Goal: Task Accomplishment & Management: Use online tool/utility

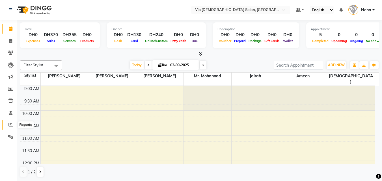
click at [8, 127] on span at bounding box center [11, 125] width 10 height 7
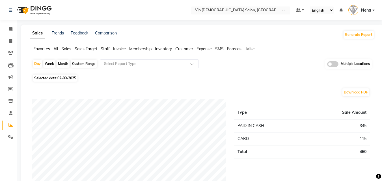
click at [226, 11] on input "text" at bounding box center [235, 11] width 82 height 6
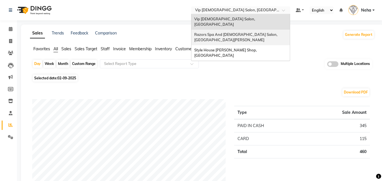
click at [215, 32] on span "Razors Spa And Gents Salon, Nadd Al Hamar" at bounding box center [236, 37] width 84 height 10
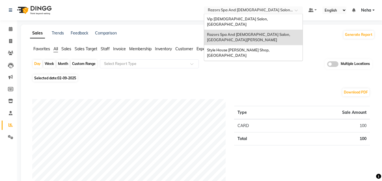
click at [231, 11] on input "text" at bounding box center [248, 11] width 82 height 6
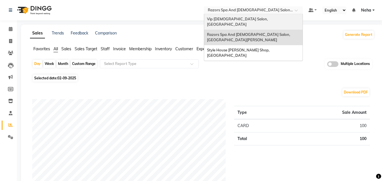
click at [223, 19] on span "Vip [DEMOGRAPHIC_DATA] Salon, [GEOGRAPHIC_DATA]" at bounding box center [238, 22] width 62 height 10
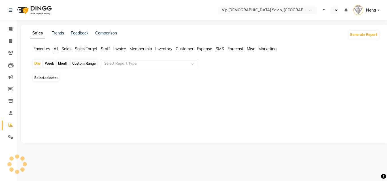
select select "en"
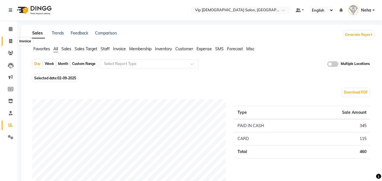
click at [9, 41] on icon at bounding box center [10, 41] width 3 height 4
select select "service"
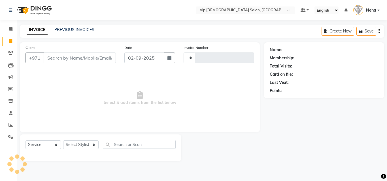
type input "1583"
select select "8415"
click at [10, 126] on icon at bounding box center [10, 125] width 4 height 4
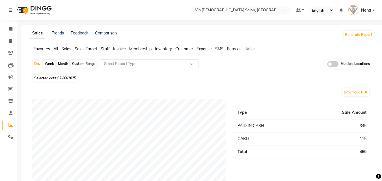
click at [227, 76] on div "Selected date: 02-09-2025" at bounding box center [203, 78] width 342 height 6
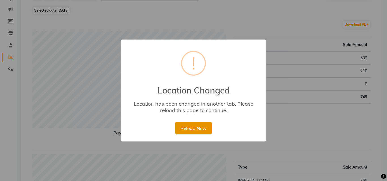
scroll to position [68, 0]
click at [194, 127] on button "Reload Now" at bounding box center [193, 128] width 36 height 12
